Goal: Task Accomplishment & Management: Complete application form

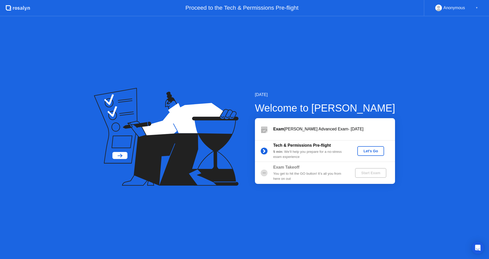
click at [265, 176] on circle at bounding box center [264, 172] width 7 height 7
click at [368, 151] on div "Let's Go" at bounding box center [371, 151] width 23 height 4
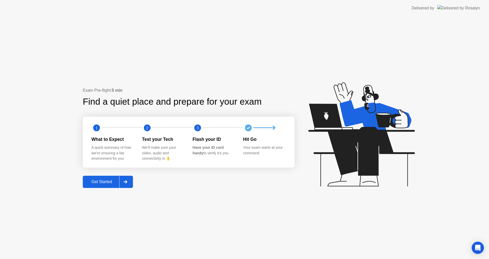
click at [104, 182] on div "Get Started" at bounding box center [101, 182] width 35 height 5
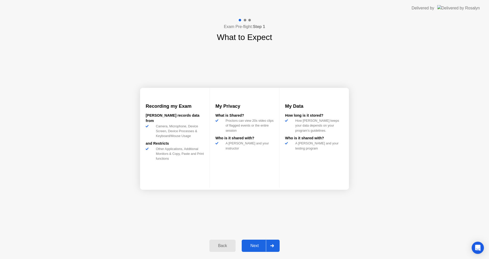
click at [261, 244] on div "Next" at bounding box center [254, 246] width 23 height 5
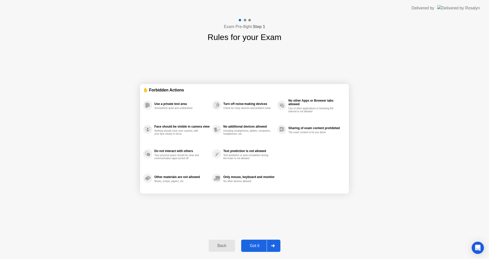
click at [271, 245] on icon at bounding box center [273, 245] width 4 height 3
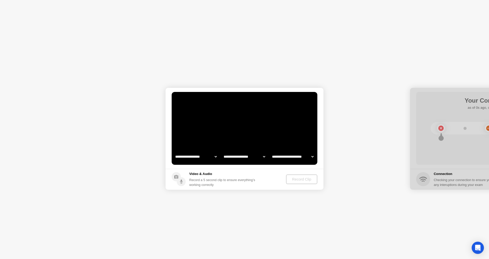
select select "**********"
select select "*******"
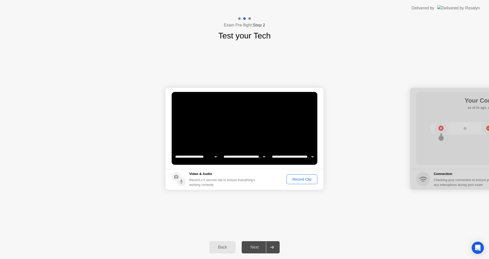
click at [299, 178] on div "Record Clip" at bounding box center [301, 179] width 27 height 4
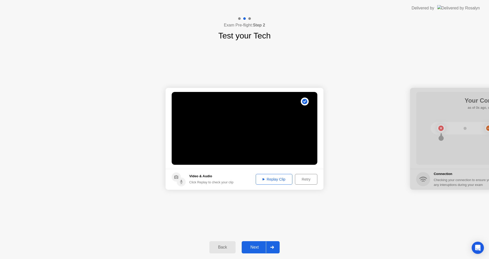
click at [279, 181] on div "Replay Clip" at bounding box center [274, 179] width 33 height 4
click at [275, 247] on div at bounding box center [272, 248] width 12 height 12
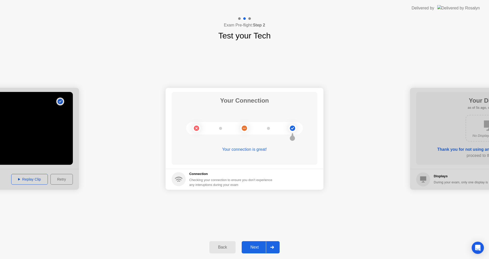
click at [275, 244] on div at bounding box center [272, 248] width 12 height 12
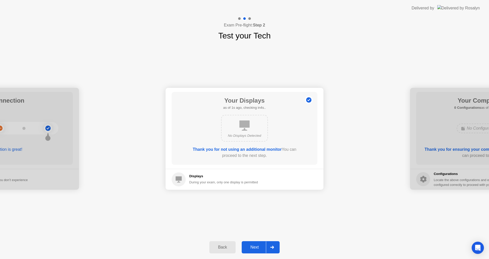
click at [273, 247] on icon at bounding box center [272, 247] width 4 height 3
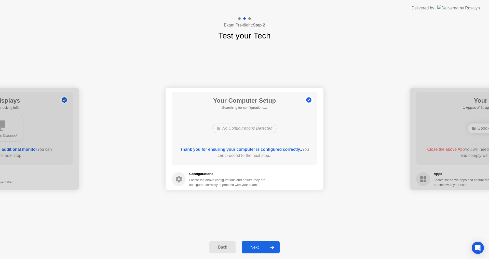
click at [275, 247] on div at bounding box center [272, 248] width 12 height 12
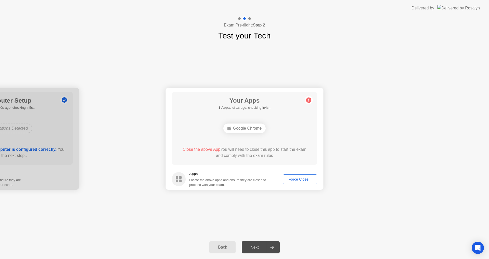
click at [297, 179] on div "Force Close..." at bounding box center [300, 179] width 31 height 4
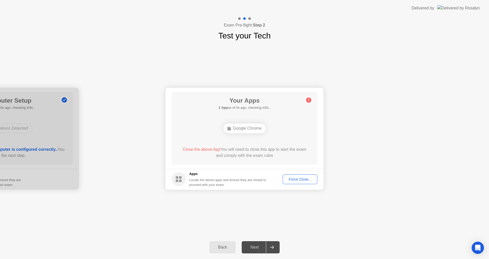
click at [270, 246] on div at bounding box center [272, 248] width 12 height 12
drag, startPoint x: 247, startPoint y: 124, endPoint x: 247, endPoint y: 130, distance: 5.9
click at [247, 125] on div "Google Chrome" at bounding box center [245, 129] width 43 height 10
click at [247, 131] on div "Google Chrome" at bounding box center [245, 129] width 43 height 10
click at [200, 154] on div "Close the above App You will need to close this app to start the exam and compl…" at bounding box center [244, 153] width 131 height 12
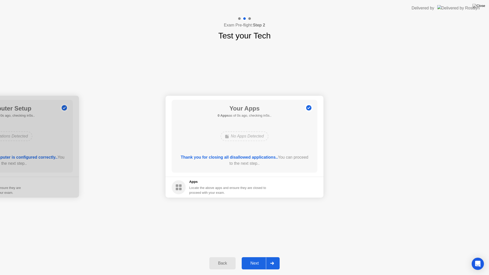
click at [217, 259] on div "Back Next" at bounding box center [244, 263] width 489 height 23
click at [273, 259] on div at bounding box center [272, 264] width 12 height 12
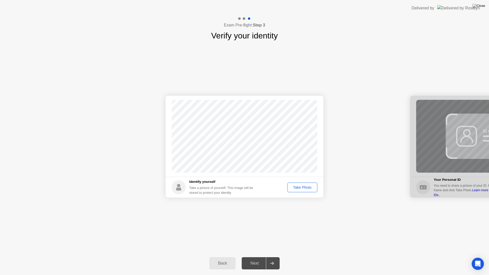
click at [303, 189] on div "Take Photo" at bounding box center [302, 188] width 27 height 4
click at [303, 187] on div "Retake" at bounding box center [306, 188] width 20 height 4
click at [303, 187] on div "Take Photo" at bounding box center [302, 188] width 27 height 4
click at [276, 259] on div at bounding box center [272, 264] width 12 height 12
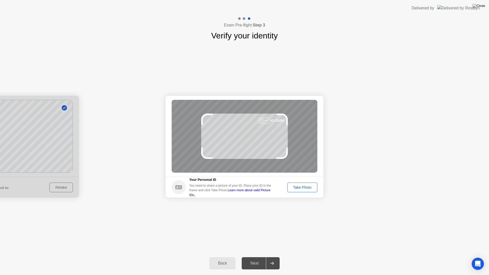
click at [305, 187] on div "Take Photo" at bounding box center [302, 188] width 27 height 4
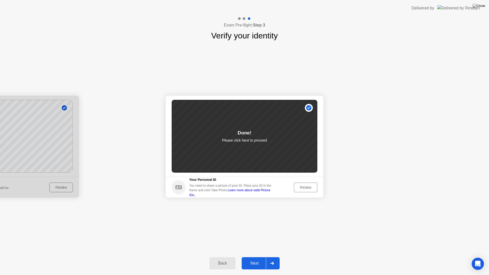
click at [272, 259] on icon at bounding box center [272, 263] width 4 height 3
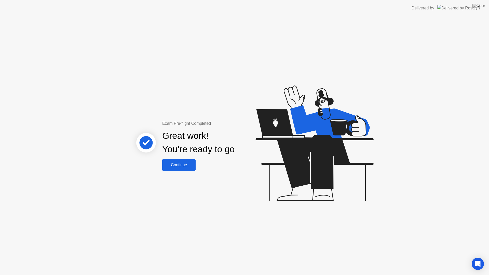
click at [178, 165] on div "Continue" at bounding box center [179, 165] width 30 height 5
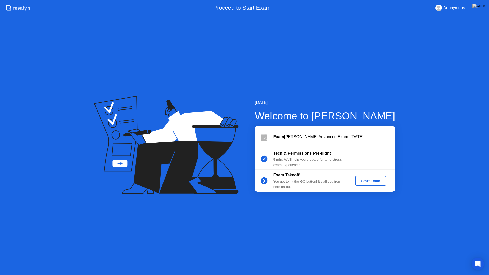
click at [371, 182] on div "Start Exam" at bounding box center [370, 181] width 27 height 4
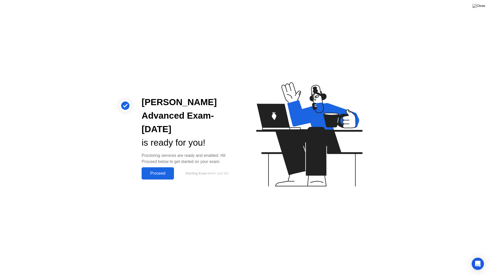
click at [169, 174] on div "Proceed" at bounding box center [157, 173] width 29 height 5
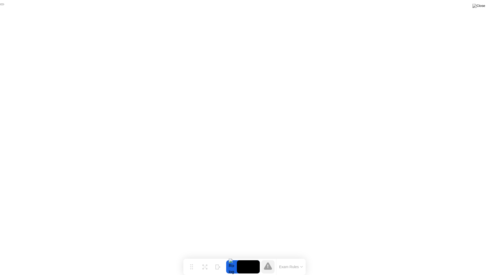
click div "End Proctoring Session"
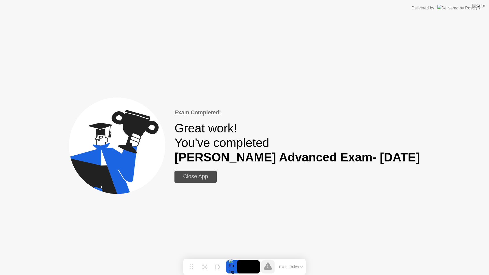
click at [214, 178] on div "Close App" at bounding box center [195, 177] width 39 height 6
click at [205, 176] on div "Close App" at bounding box center [195, 177] width 39 height 6
click at [200, 179] on div "Close App" at bounding box center [195, 177] width 39 height 6
click at [482, 6] on img at bounding box center [479, 6] width 13 height 4
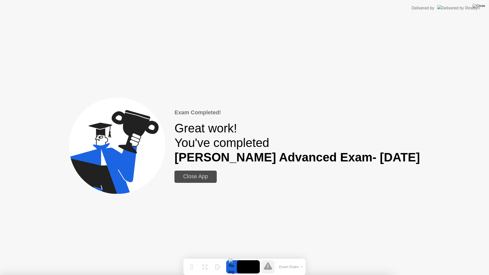
drag, startPoint x: 234, startPoint y: 144, endPoint x: 361, endPoint y: 50, distance: 157.7
click at [489, 259] on div at bounding box center [244, 275] width 489 height 0
drag, startPoint x: 477, startPoint y: 5, endPoint x: 477, endPoint y: 17, distance: 11.7
click at [476, 259] on div at bounding box center [244, 275] width 489 height 0
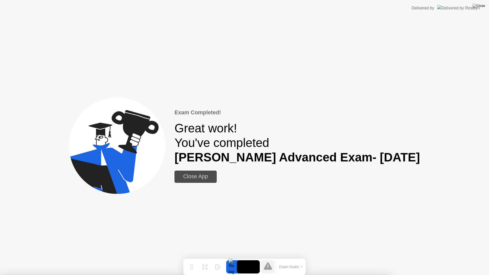
click at [477, 259] on div at bounding box center [244, 275] width 489 height 0
drag, startPoint x: 413, startPoint y: 191, endPoint x: 304, endPoint y: 215, distance: 111.5
click at [412, 259] on div at bounding box center [244, 275] width 489 height 0
drag, startPoint x: 273, startPoint y: 203, endPoint x: 316, endPoint y: 43, distance: 166.1
click at [278, 259] on div at bounding box center [244, 275] width 489 height 0
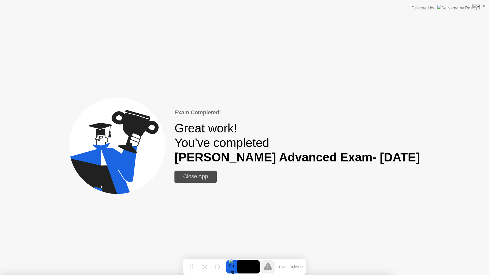
drag, startPoint x: 340, startPoint y: 89, endPoint x: 431, endPoint y: 61, distance: 95.8
click at [434, 259] on div at bounding box center [244, 275] width 489 height 0
click at [260, 259] on div "Move Expand Hide Exam Rules" at bounding box center [244, 267] width 122 height 16
click at [225, 259] on div at bounding box center [244, 275] width 489 height 0
drag, startPoint x: 225, startPoint y: 95, endPoint x: 315, endPoint y: 80, distance: 91.7
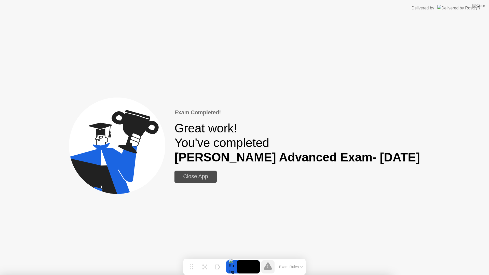
click at [232, 259] on div at bounding box center [244, 275] width 489 height 0
click at [315, 259] on div at bounding box center [244, 275] width 489 height 0
drag, startPoint x: 232, startPoint y: 149, endPoint x: 235, endPoint y: 135, distance: 13.5
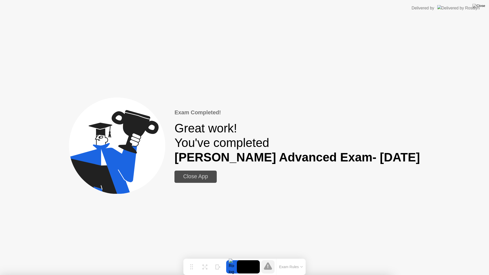
click at [250, 259] on div at bounding box center [244, 275] width 489 height 0
drag, startPoint x: 292, startPoint y: 31, endPoint x: 431, endPoint y: 0, distance: 142.5
click at [294, 259] on div at bounding box center [244, 275] width 489 height 0
drag, startPoint x: 451, startPoint y: 0, endPoint x: 480, endPoint y: 0, distance: 29.1
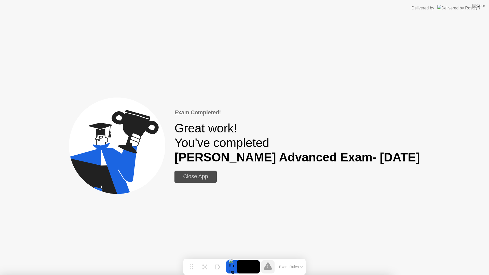
click at [451, 259] on div at bounding box center [244, 275] width 489 height 0
click at [489, 259] on div at bounding box center [244, 275] width 489 height 0
click at [0, 259] on div at bounding box center [244, 275] width 489 height 0
drag, startPoint x: 0, startPoint y: 6, endPoint x: 99, endPoint y: 126, distance: 156.0
click at [325, 259] on div at bounding box center [244, 275] width 489 height 0
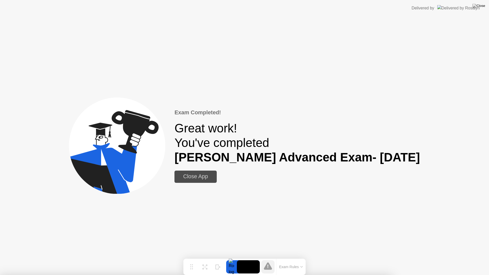
click at [324, 259] on div at bounding box center [244, 275] width 489 height 0
drag, startPoint x: 173, startPoint y: 39, endPoint x: 392, endPoint y: 0, distance: 223.1
click at [177, 259] on div at bounding box center [244, 275] width 489 height 0
click at [489, 259] on div at bounding box center [244, 275] width 489 height 0
drag, startPoint x: 489, startPoint y: 41, endPoint x: 200, endPoint y: 99, distance: 294.8
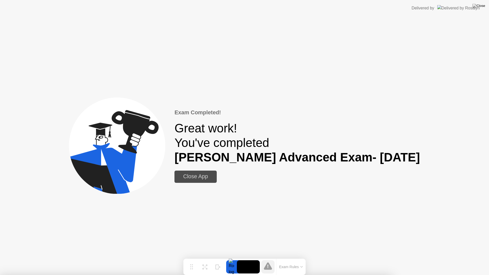
click at [484, 259] on div at bounding box center [244, 275] width 489 height 0
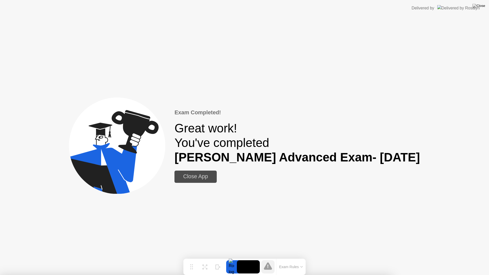
click at [487, 259] on div at bounding box center [244, 275] width 489 height 0
click at [482, 4] on img at bounding box center [479, 6] width 13 height 4
click at [481, 6] on img at bounding box center [479, 6] width 13 height 4
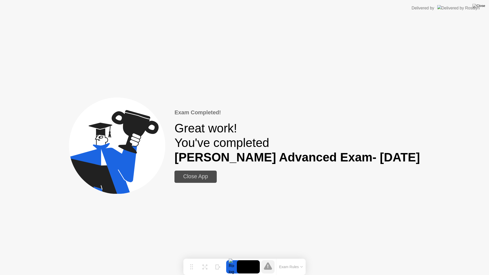
click at [213, 178] on div "Close App" at bounding box center [195, 177] width 39 height 6
click at [215, 177] on div "Close App" at bounding box center [195, 177] width 39 height 6
click at [483, 6] on img at bounding box center [479, 6] width 13 height 4
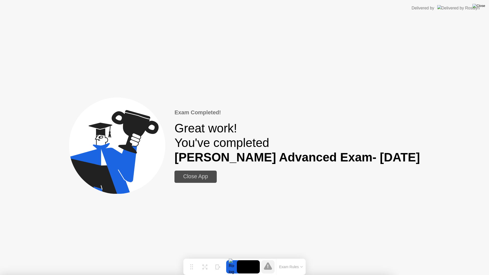
click at [484, 5] on img at bounding box center [479, 6] width 13 height 4
click at [204, 259] on div at bounding box center [244, 275] width 489 height 0
click at [184, 259] on div at bounding box center [244, 275] width 489 height 0
drag, startPoint x: 148, startPoint y: 124, endPoint x: 221, endPoint y: 62, distance: 95.3
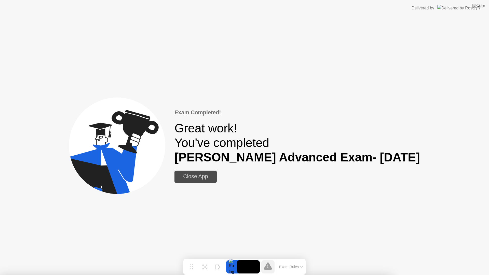
click at [255, 259] on div at bounding box center [244, 275] width 489 height 0
click at [248, 227] on div "Exam Completed! Great work! You've completed [PERSON_NAME] Advanced Exam- [DATE…" at bounding box center [244, 145] width 489 height 259
click at [205, 259] on div "Expand" at bounding box center [204, 271] width 9 height 3
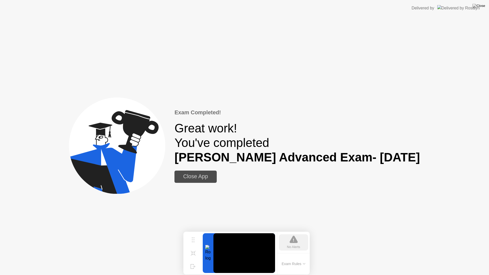
click at [276, 208] on div "Exam Completed! Great work! You've completed [PERSON_NAME] Advanced Exam- [DATE…" at bounding box center [244, 145] width 489 height 259
click at [191, 258] on div "Shrink" at bounding box center [193, 257] width 8 height 3
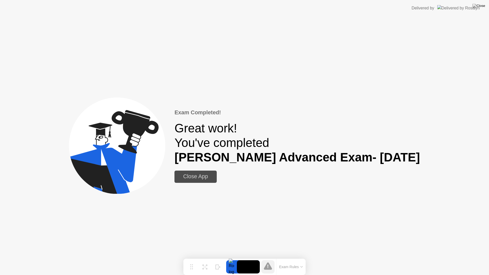
click at [306, 191] on div "Exam Completed! Great work! You've completed [PERSON_NAME] Advanced Exam- [DATE…" at bounding box center [244, 145] width 489 height 259
drag, startPoint x: 437, startPoint y: 251, endPoint x: 455, endPoint y: 254, distance: 18.4
click at [455, 254] on div "Exam Completed! Great work! You've completed [PERSON_NAME] Advanced Exam- [DATE…" at bounding box center [244, 145] width 489 height 259
drag, startPoint x: 489, startPoint y: 212, endPoint x: 483, endPoint y: 70, distance: 141.3
click at [489, 147] on div "Exam Completed! Great work! You've completed [PERSON_NAME] Advanced Exam- [DATE…" at bounding box center [244, 145] width 489 height 259
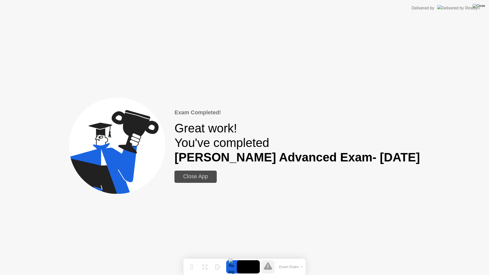
click at [483, 7] on img at bounding box center [479, 6] width 13 height 4
click at [482, 7] on img at bounding box center [479, 6] width 13 height 4
click at [252, 170] on div "Exam Completed! Great work! You've completed [PERSON_NAME] Advanced Exam- [DATE…" at bounding box center [298, 146] width 246 height 74
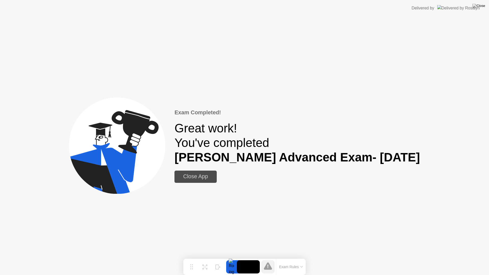
click at [253, 170] on div "Exam Completed! Great work! You've completed [PERSON_NAME] Advanced Exam- [DATE…" at bounding box center [298, 146] width 246 height 74
click at [281, 259] on div "Exam Rules" at bounding box center [291, 267] width 30 height 16
click at [481, 8] on img at bounding box center [479, 6] width 13 height 4
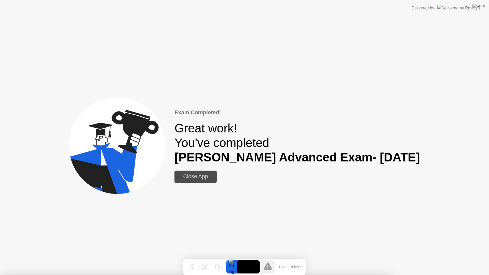
click at [259, 259] on div at bounding box center [244, 275] width 489 height 0
click at [310, 259] on div "Exam Completed! Great work! You've completed [PERSON_NAME] Advanced Exam- [DATE…" at bounding box center [244, 145] width 489 height 259
click at [437, 0] on div "Delivered by" at bounding box center [446, 8] width 68 height 16
drag, startPoint x: 437, startPoint y: 0, endPoint x: 291, endPoint y: 22, distance: 148.2
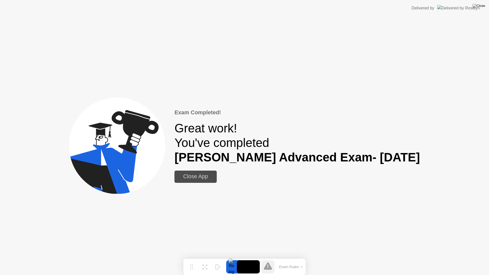
click at [437, 37] on app-layout-with-logo "Delivered by Exam Completed! Great work! You've completed [PERSON_NAME] Advance…" at bounding box center [244, 137] width 489 height 275
click at [209, 0] on header "Delivered by" at bounding box center [244, 8] width 489 height 16
click at [0, 0] on header "Delivered by" at bounding box center [244, 8] width 489 height 16
drag, startPoint x: 0, startPoint y: 0, endPoint x: 0, endPoint y: 180, distance: 180.2
click at [0, 28] on app-layout-with-logo "Delivered by Exam Completed! Great work! You've completed [PERSON_NAME] Advance…" at bounding box center [244, 137] width 489 height 275
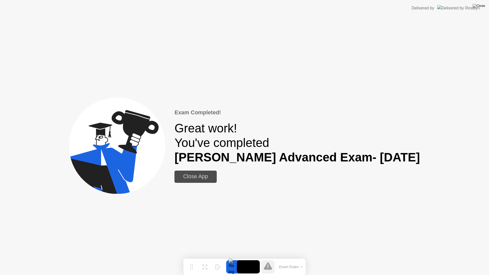
click at [0, 208] on div "Exam Completed! Great work! You've completed [PERSON_NAME] Advanced Exam- [DATE…" at bounding box center [244, 145] width 489 height 259
click at [437, 145] on div "Exam Completed! Great work! You've completed [PERSON_NAME] Advanced Exam- [DATE…" at bounding box center [244, 145] width 489 height 259
click at [194, 162] on b "[PERSON_NAME] Advanced Exam- [DATE]" at bounding box center [298, 158] width 246 height 14
click at [212, 176] on div "Close App" at bounding box center [195, 177] width 39 height 6
drag, startPoint x: 212, startPoint y: 176, endPoint x: 308, endPoint y: 121, distance: 110.8
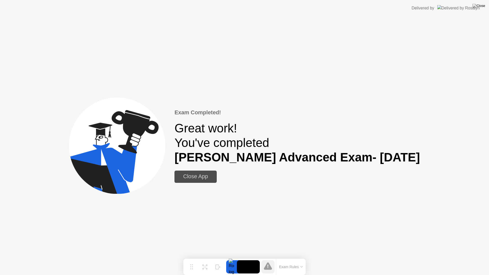
click at [212, 176] on div "Close App" at bounding box center [195, 177] width 39 height 6
click at [435, 5] on div "Delivered by" at bounding box center [423, 8] width 23 height 6
drag, startPoint x: 390, startPoint y: 89, endPoint x: 450, endPoint y: 37, distance: 79.3
click at [395, 84] on div "Exam Completed! Great work! You've completed [PERSON_NAME] Advanced Exam- [DATE…" at bounding box center [244, 145] width 489 height 259
click at [482, 6] on img at bounding box center [479, 6] width 13 height 4
